Goal: Entertainment & Leisure: Consume media (video, audio)

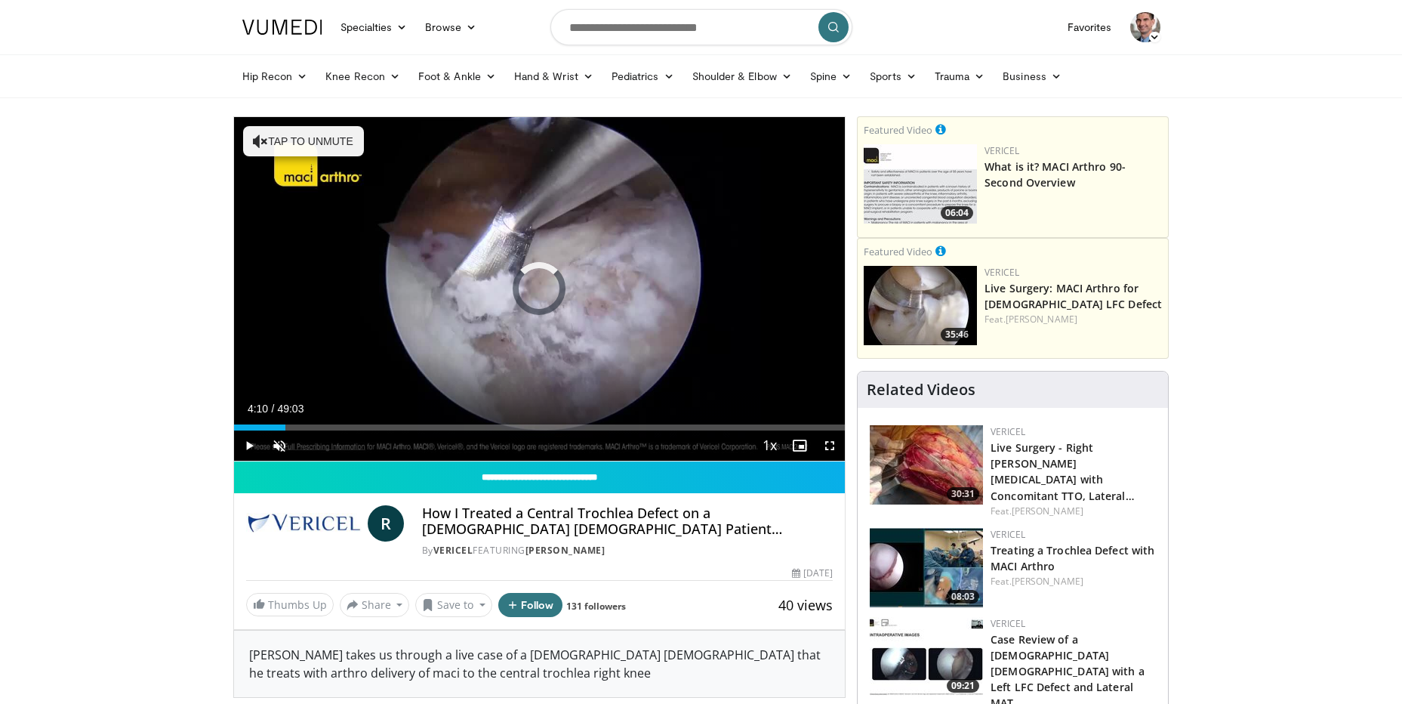
click at [285, 424] on div "Loaded : 1.34% 04:10 04:10" at bounding box center [540, 427] width 612 height 6
click at [313, 424] on div "Loaded : 0.00% 06:07 06:14" at bounding box center [540, 423] width 612 height 14
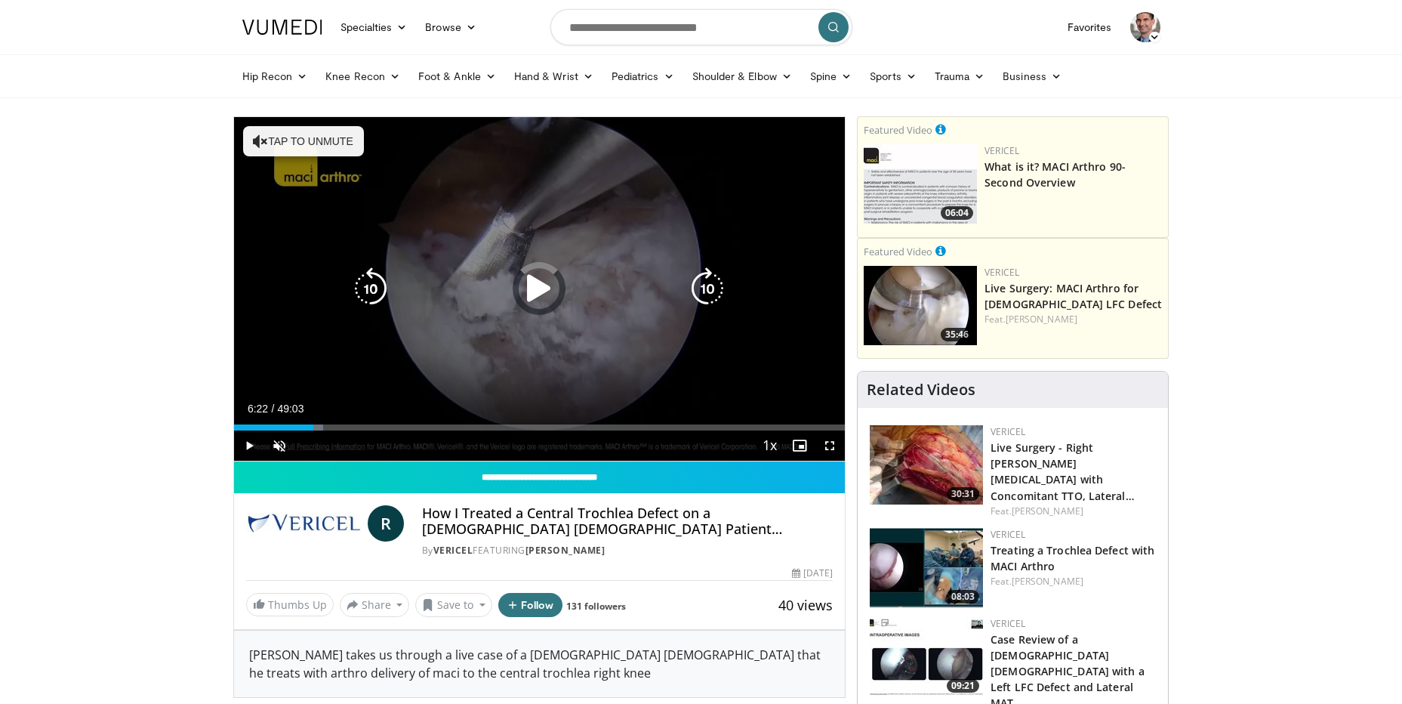
click at [362, 421] on div "Loaded : 14.61% 06:22 10:10" at bounding box center [540, 423] width 612 height 14
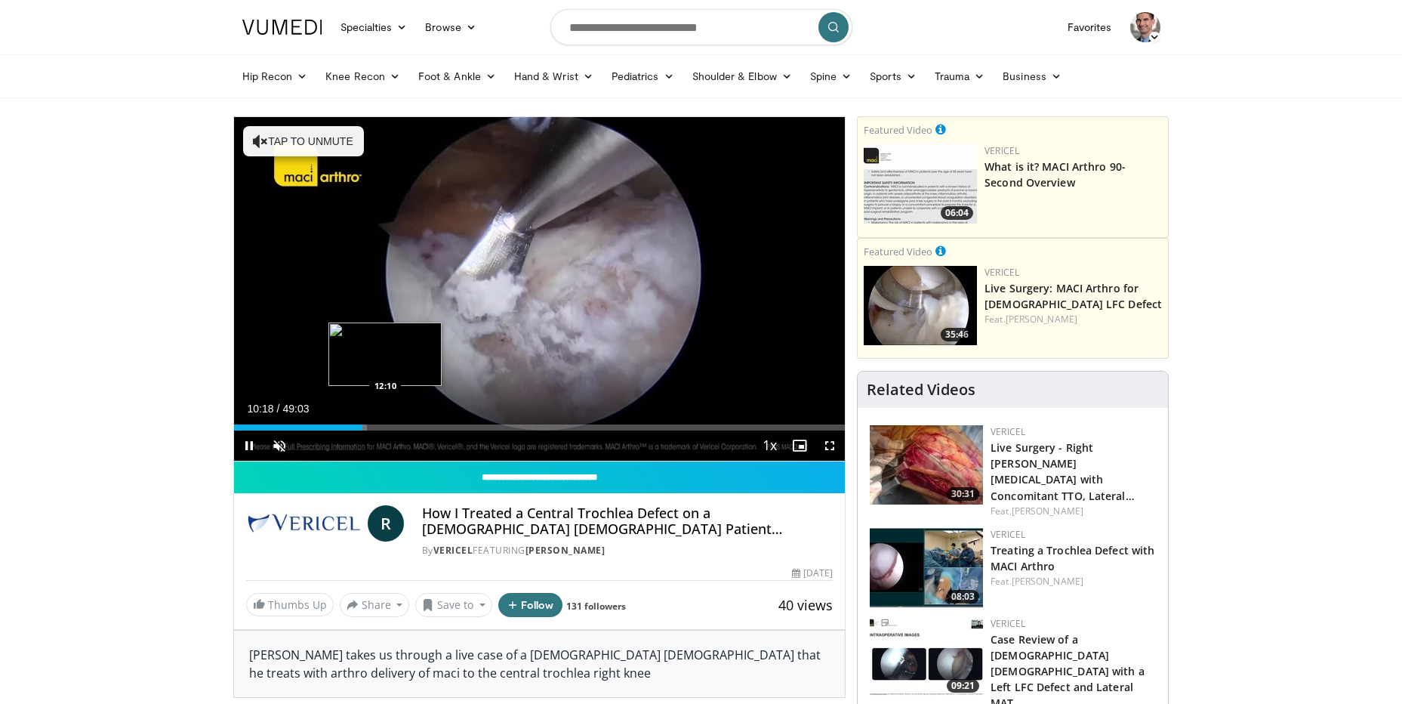
click at [387, 421] on div "Loaded : 21.74% 10:18 12:10" at bounding box center [540, 423] width 612 height 14
click at [471, 432] on div "Current Time 12:22 / Duration 49:03 Pause Skip Backward Skip Forward Unmute Loa…" at bounding box center [540, 445] width 612 height 30
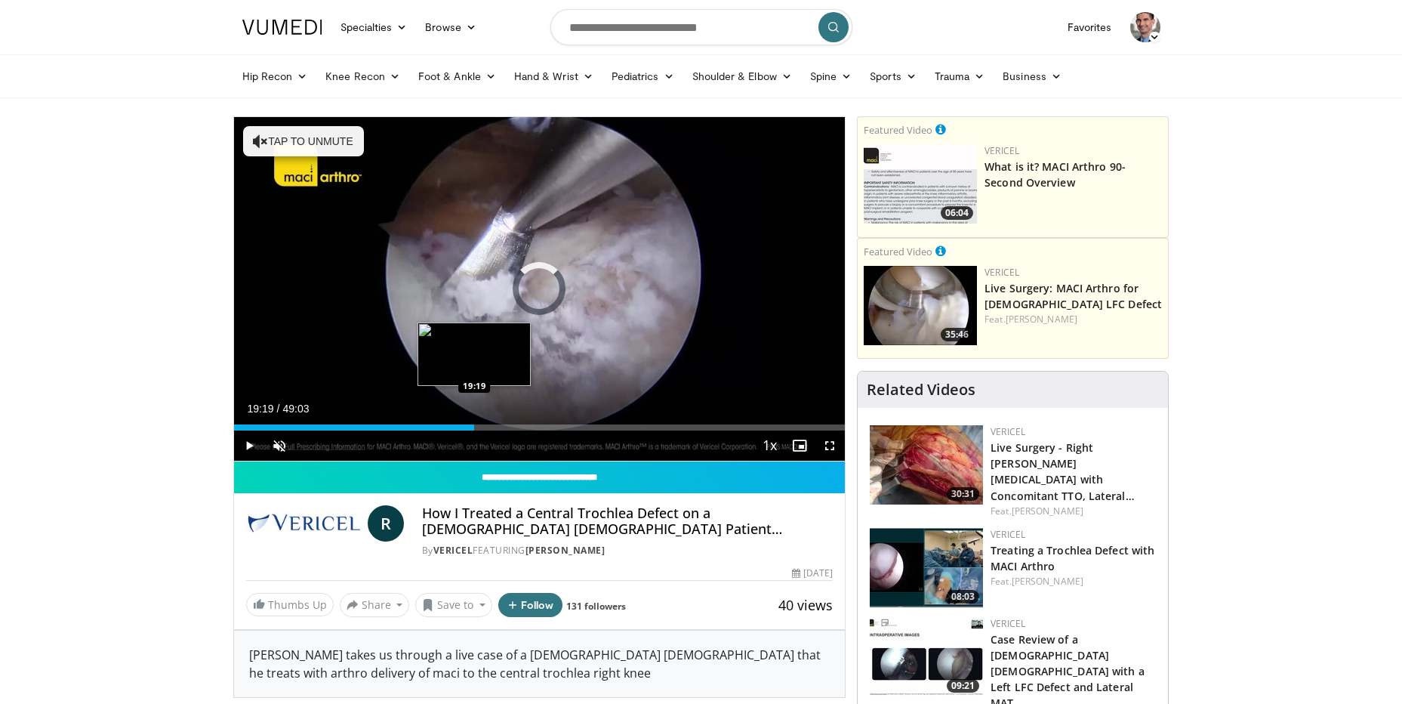
click at [474, 427] on div "Loaded : 26.16% 12:23 19:19" at bounding box center [540, 427] width 612 height 6
click at [489, 426] on div "Loaded : 41.44% 20:24 20:21" at bounding box center [540, 427] width 612 height 6
click at [519, 428] on video-js "**********" at bounding box center [540, 289] width 612 height 344
click at [542, 433] on div "Current Time 20:34 / Duration 49:03 Pause Skip Backward Skip Forward Unmute Loa…" at bounding box center [540, 445] width 612 height 30
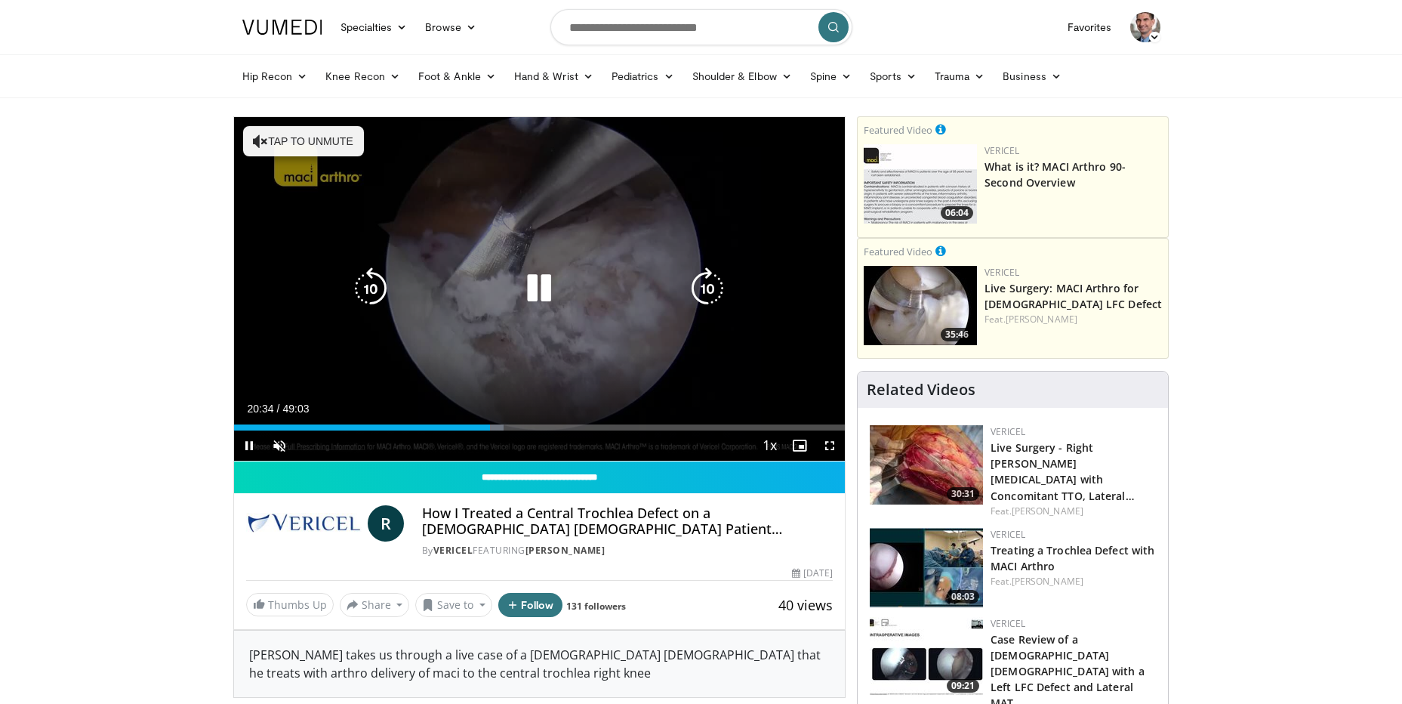
click at [543, 427] on div "Loaded : 44.14% 20:34 21:52" at bounding box center [540, 427] width 612 height 6
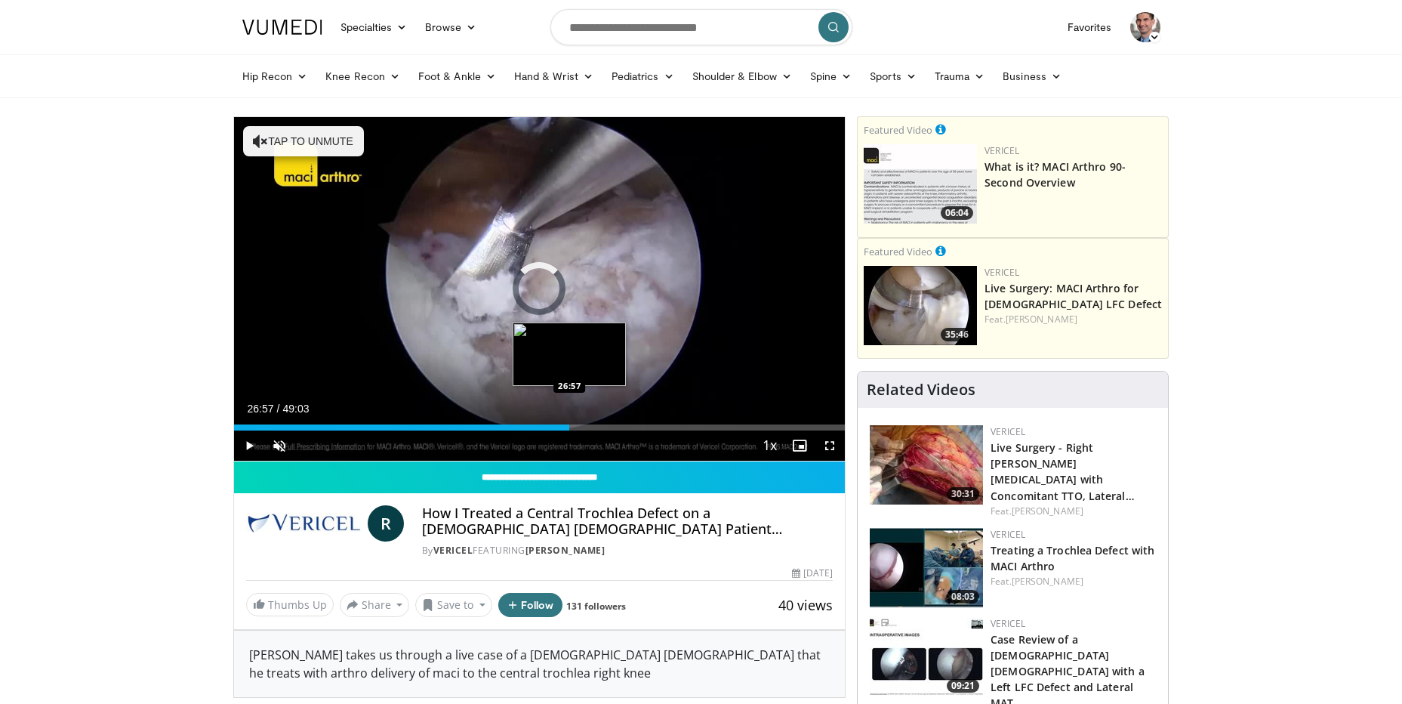
click at [569, 426] on div "Loaded : 0.00% 24:50 26:57" at bounding box center [540, 427] width 612 height 6
click at [617, 426] on div "Loaded : 57.28% 27:00 30:09" at bounding box center [540, 427] width 612 height 6
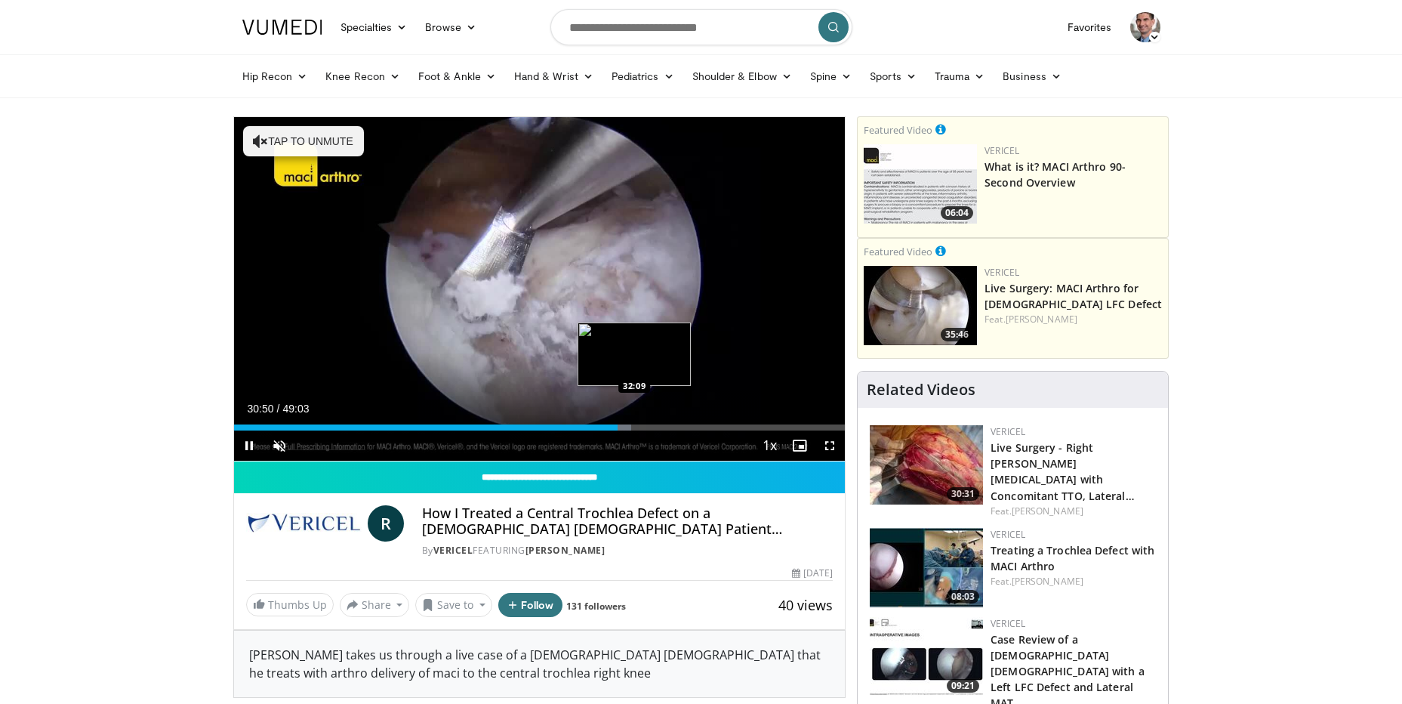
click at [650, 424] on div "Loaded : 65.03% 30:50 32:09" at bounding box center [540, 427] width 612 height 6
click at [706, 427] on div "Progress Bar" at bounding box center [706, 427] width 2 height 6
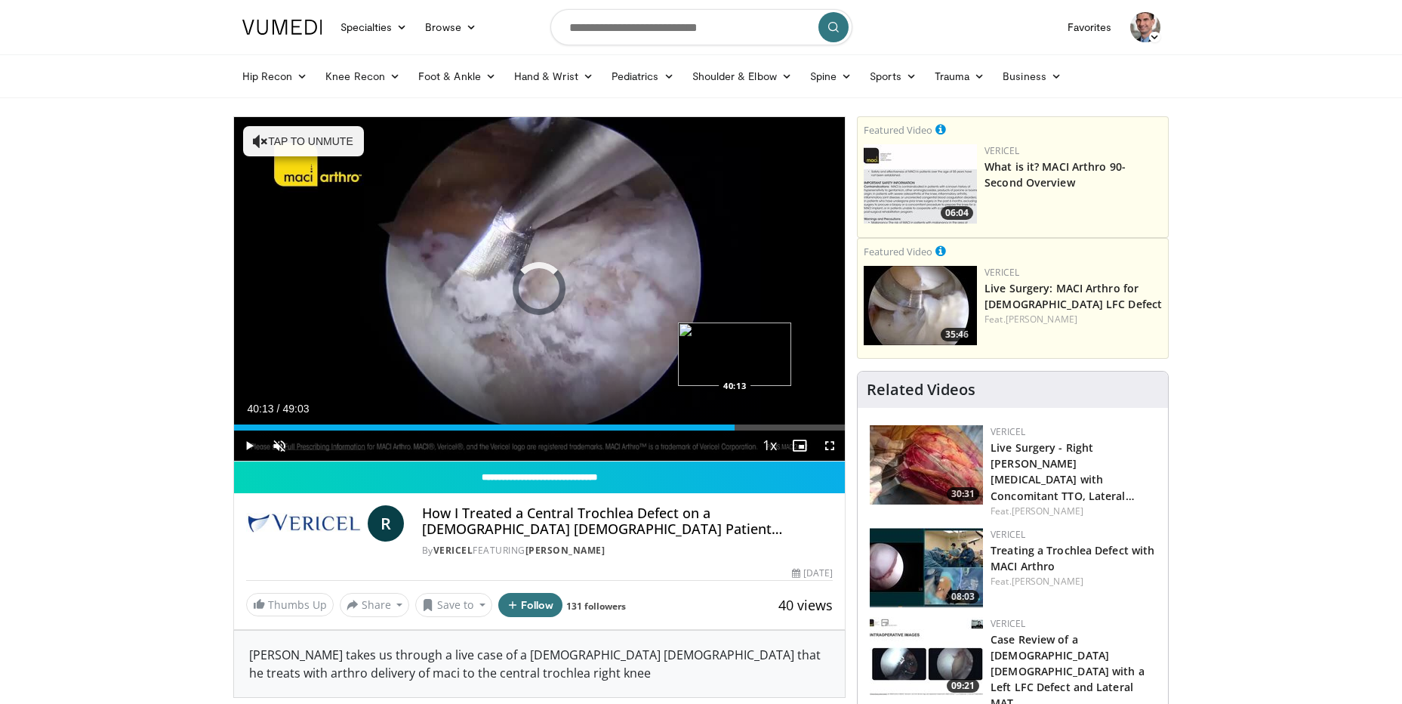
click at [736, 424] on div "Loaded : 80.84% 38:39 40:13" at bounding box center [540, 427] width 612 height 6
click at [781, 424] on div "Progress Bar" at bounding box center [782, 427] width 2 height 6
click at [802, 424] on div "Loaded : 91.37% 43:49 45:25" at bounding box center [540, 427] width 612 height 6
drag, startPoint x: 796, startPoint y: 424, endPoint x: 784, endPoint y: 424, distance: 12.1
click at [784, 424] on div "Loaded : 95.11% 45:07 45:07" at bounding box center [540, 427] width 612 height 6
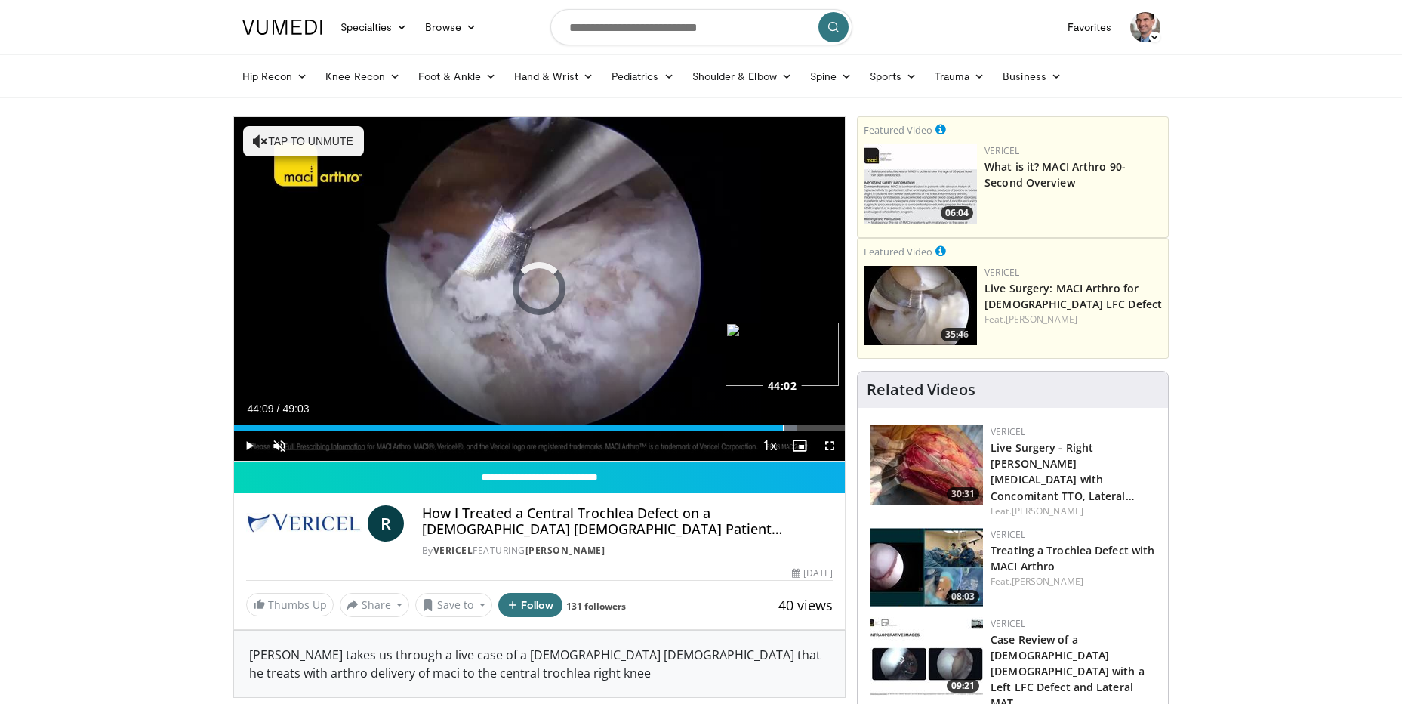
drag, startPoint x: 784, startPoint y: 424, endPoint x: 775, endPoint y: 424, distance: 9.1
click at [775, 424] on div "Loaded : 92.05% 44:09 44:02" at bounding box center [540, 427] width 612 height 6
click at [791, 427] on div "Loaded : 91.31% 44:31 44:38" at bounding box center [540, 427] width 612 height 6
click at [808, 427] on div "Loaded : 91.31% 44:46 45:47" at bounding box center [540, 427] width 612 height 6
click at [822, 427] on div "Progress Bar" at bounding box center [823, 427] width 2 height 6
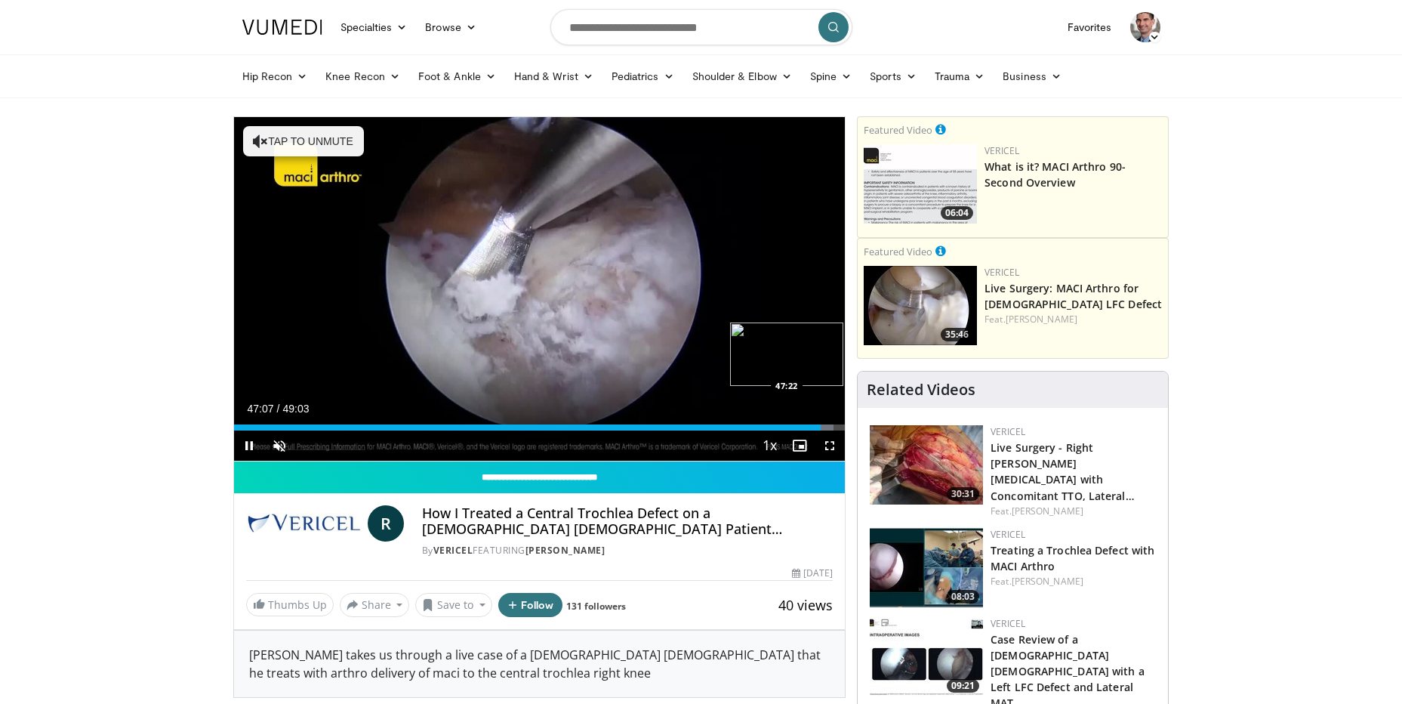
click at [826, 427] on div "Loaded : 98.17% 47:07 47:22" at bounding box center [540, 427] width 612 height 6
click at [833, 427] on div "Progress Bar" at bounding box center [832, 427] width 2 height 6
